Goal: Task Accomplishment & Management: Use online tool/utility

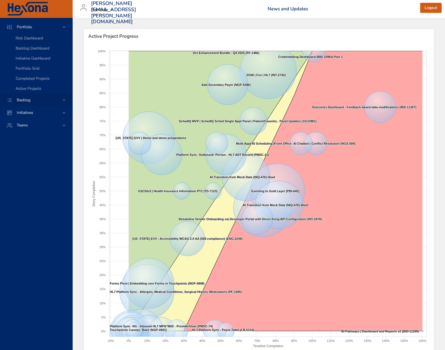
click at [28, 99] on span "Backlog" at bounding box center [23, 99] width 23 height 5
click at [29, 49] on span "Backlog Details" at bounding box center [29, 50] width 27 height 5
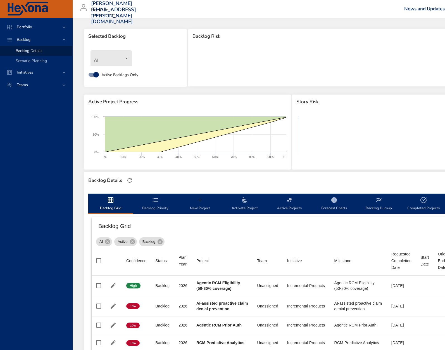
click at [126, 62] on body "Portfolio Backlog Backlog Details Scenario Planning Initiatives Teams [PERSON_N…" at bounding box center [222, 175] width 445 height 350
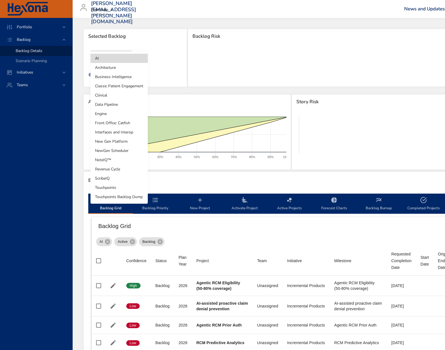
click at [123, 147] on li "NewGen Scheduler" at bounding box center [119, 150] width 57 height 9
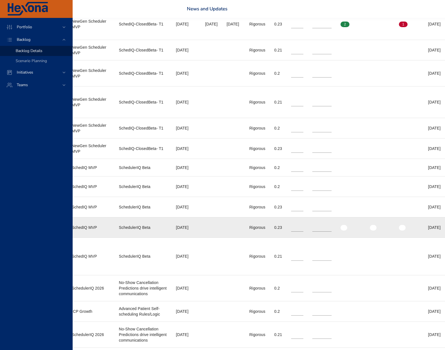
scroll to position [367, 0]
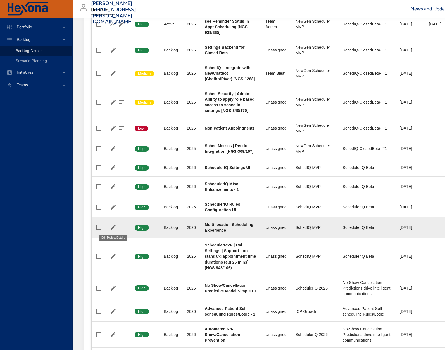
click at [110, 226] on icon "button" at bounding box center [113, 227] width 7 height 7
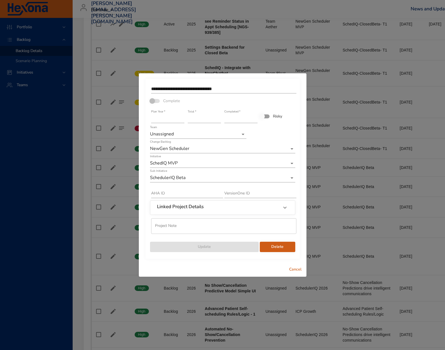
click at [193, 89] on input "**********" at bounding box center [223, 88] width 145 height 9
click at [293, 270] on span "Cancel" at bounding box center [295, 269] width 13 height 7
